Goal: Task Accomplishment & Management: Use online tool/utility

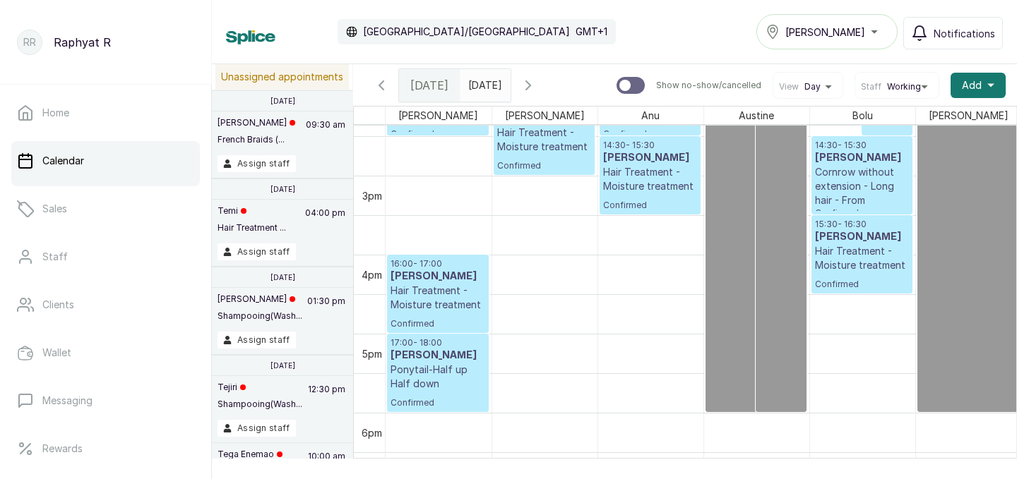
click at [537, 83] on icon "button" at bounding box center [528, 85] width 17 height 17
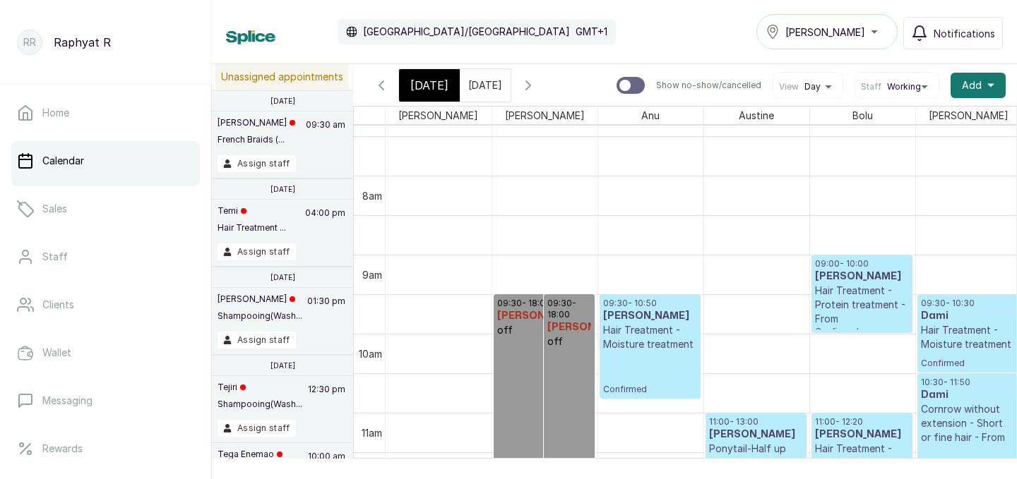
click at [429, 82] on span "[DATE]" at bounding box center [429, 85] width 38 height 17
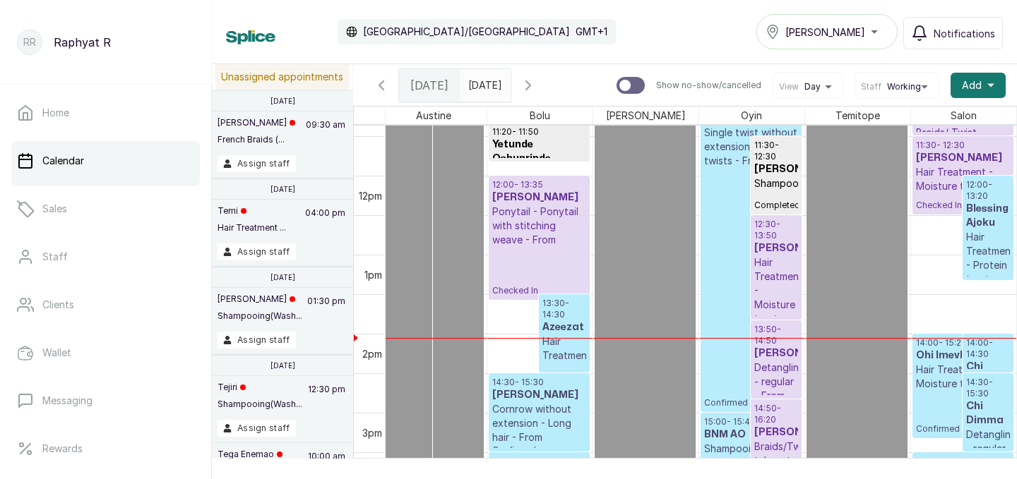
click at [870, 28] on div "[PERSON_NAME]" at bounding box center [826, 31] width 123 height 17
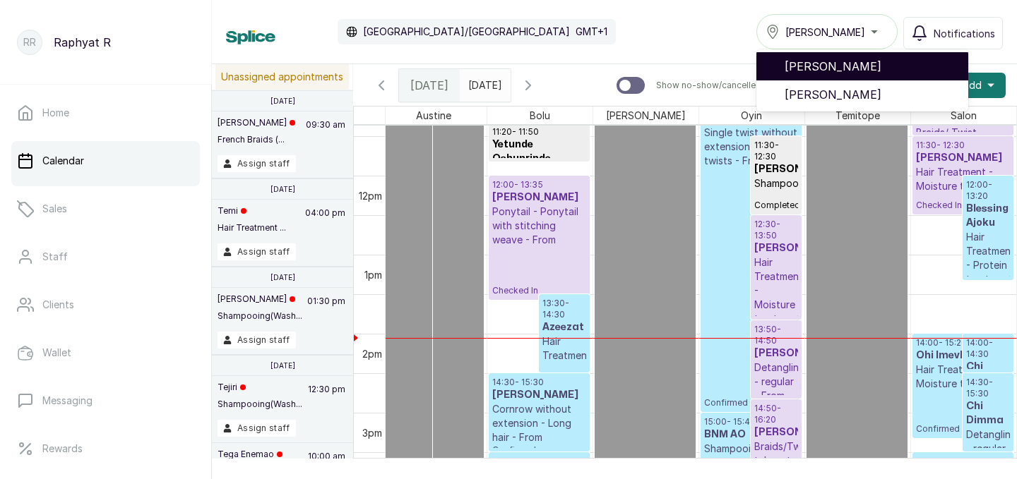
click at [859, 65] on span "[PERSON_NAME]" at bounding box center [871, 66] width 172 height 17
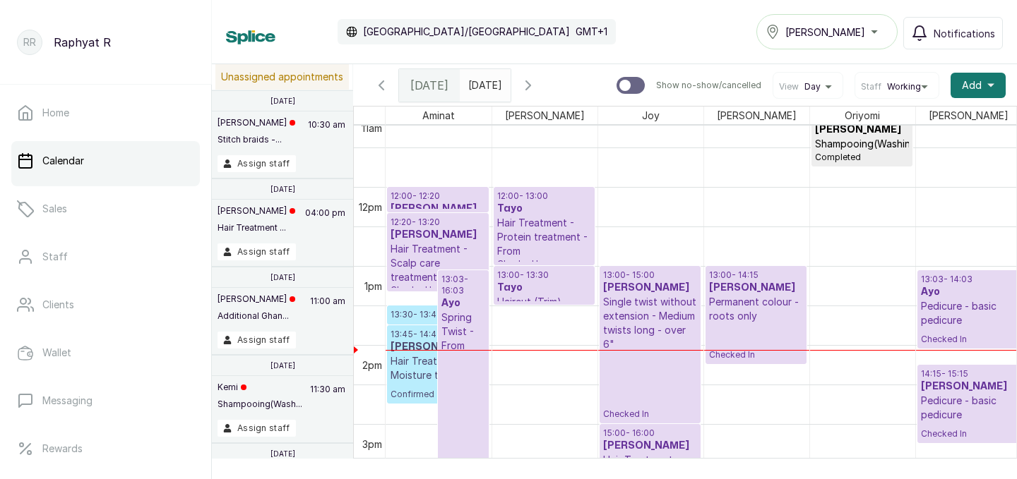
scroll to position [890, 0]
